Goal: Find specific page/section: Locate item on page

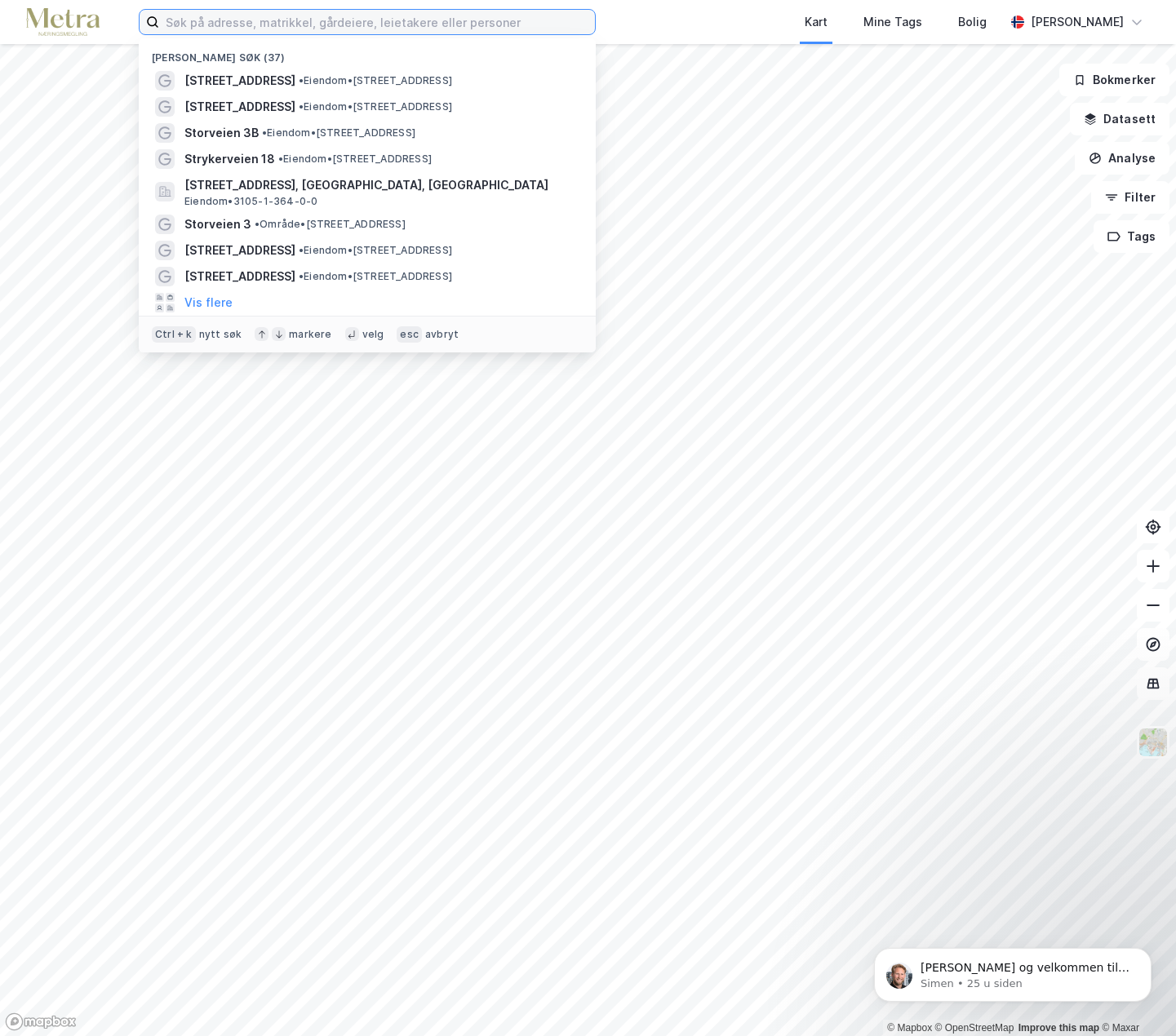
click at [262, 29] on input at bounding box center [376, 22] width 436 height 24
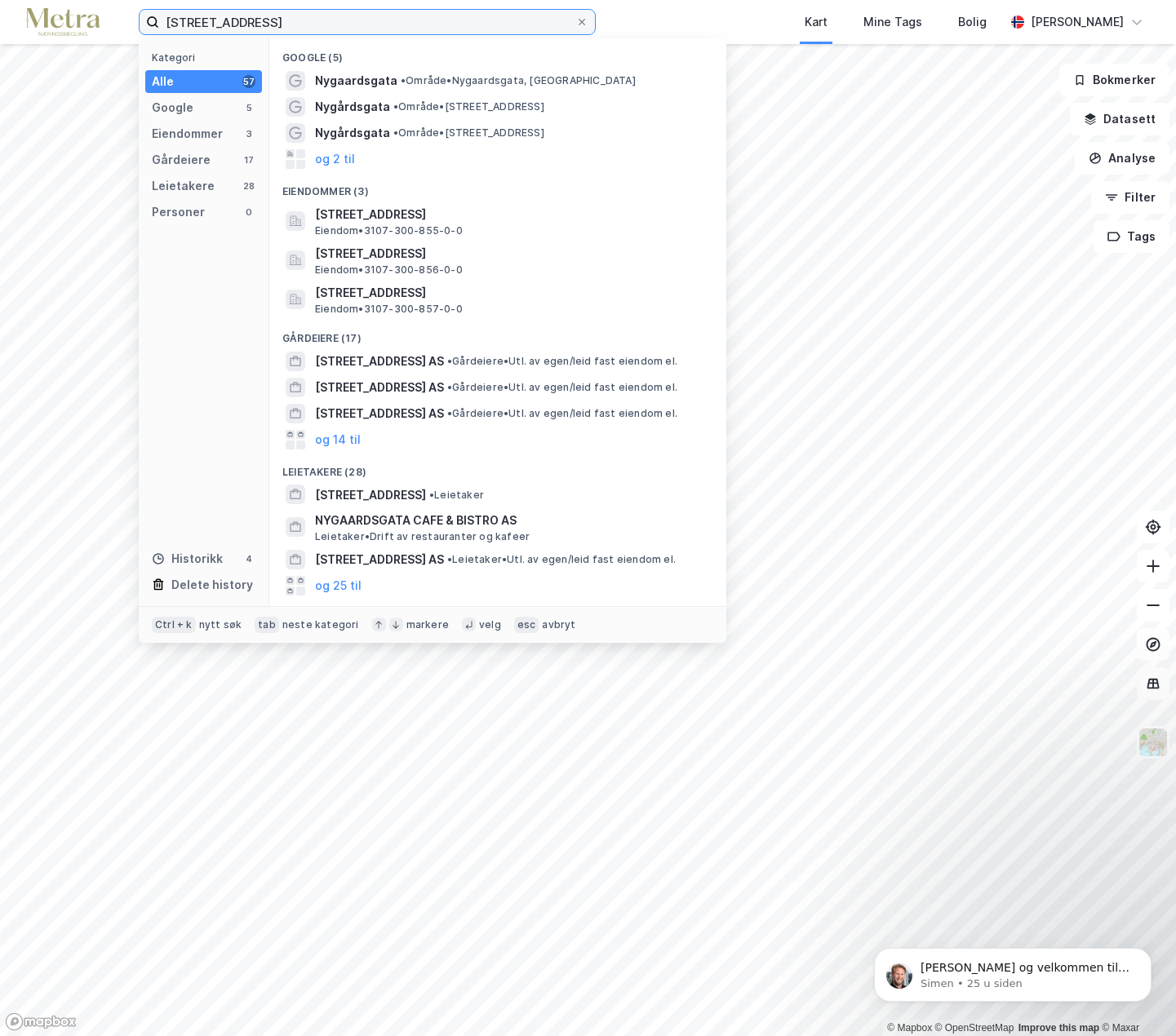
type input "[STREET_ADDRESS]"
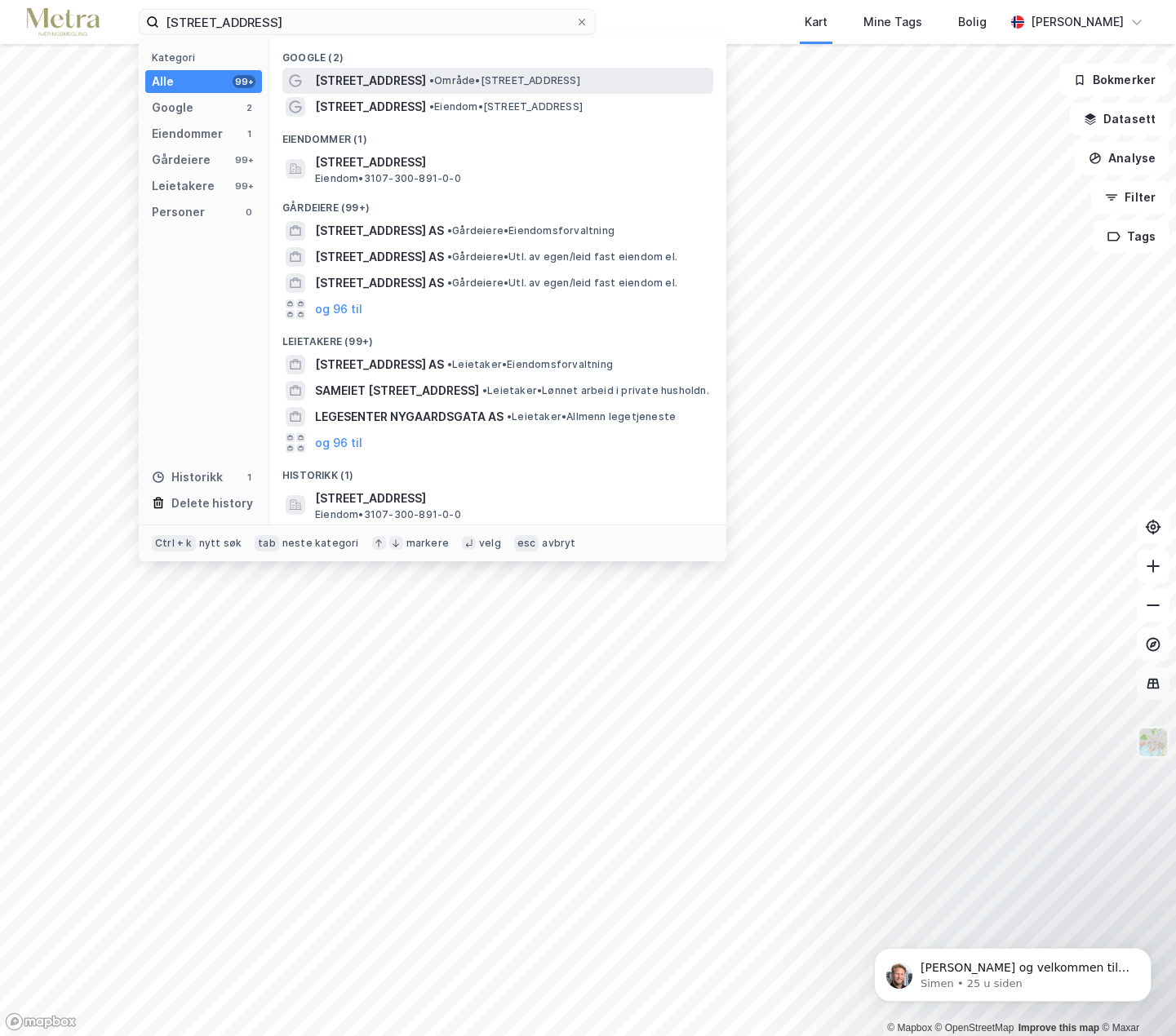
click at [577, 81] on span "• Område • [STREET_ADDRESS]" at bounding box center [504, 80] width 151 height 13
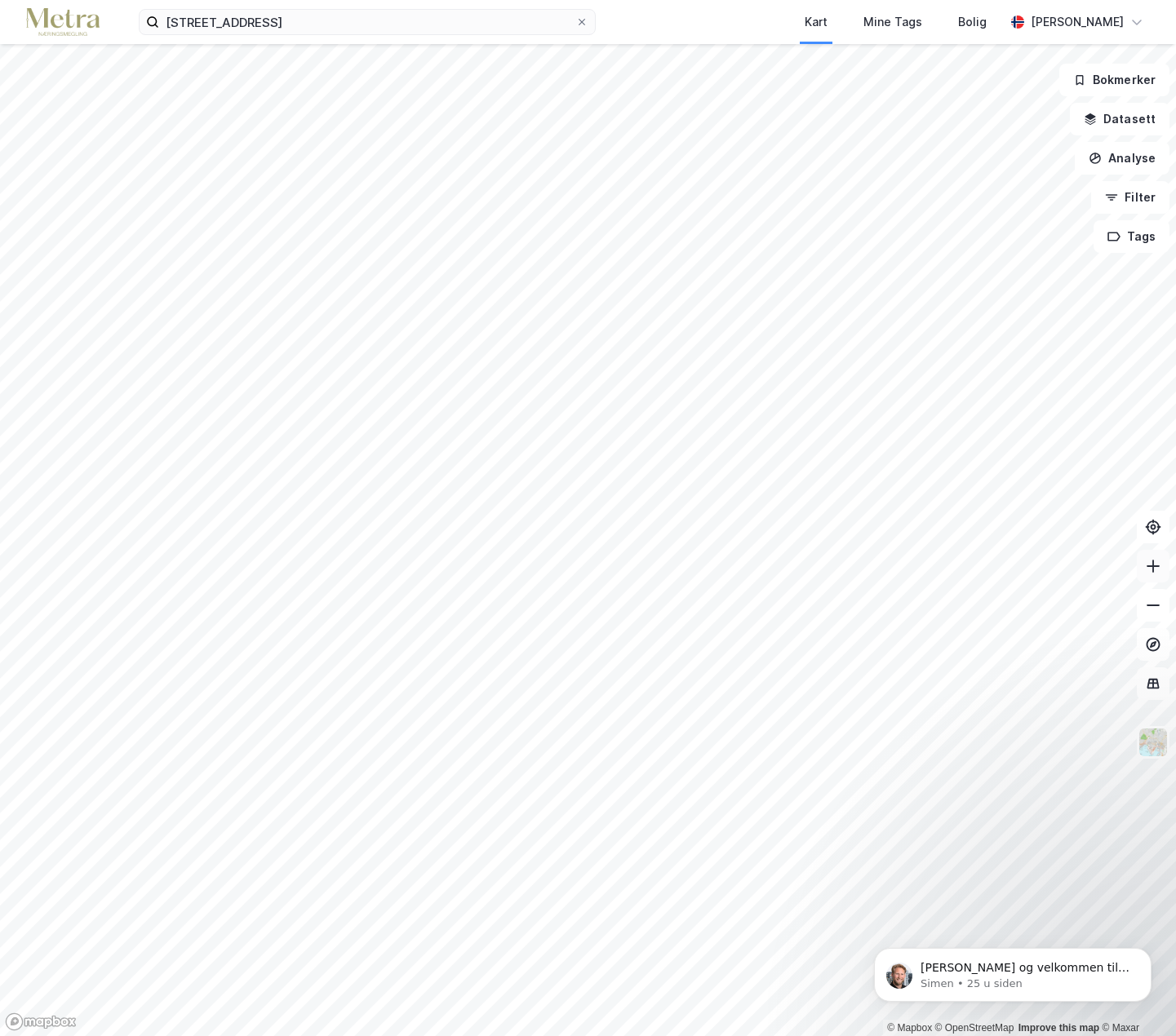
click at [1152, 573] on icon at bounding box center [1153, 566] width 16 height 16
